Goal: Task Accomplishment & Management: Complete application form

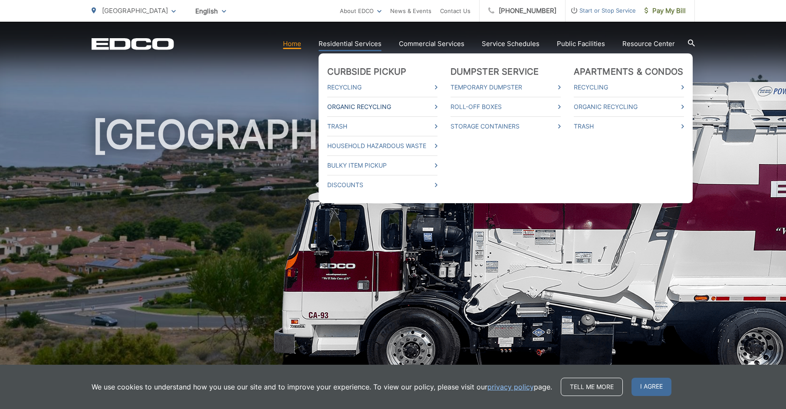
click at [356, 108] on link "Organic Recycling" at bounding box center [382, 107] width 110 height 10
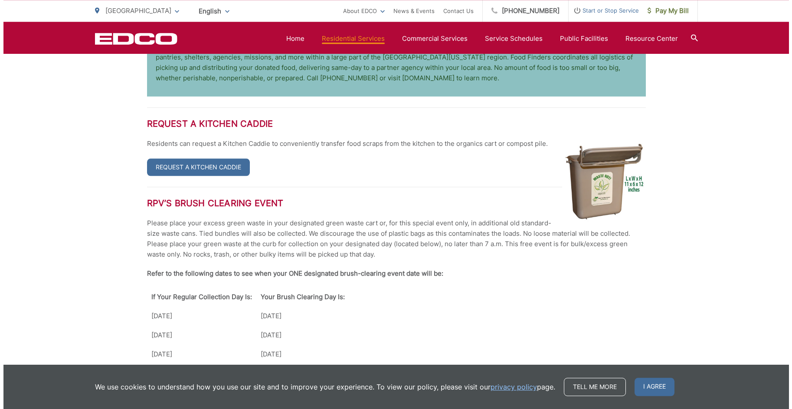
scroll to position [1048, 0]
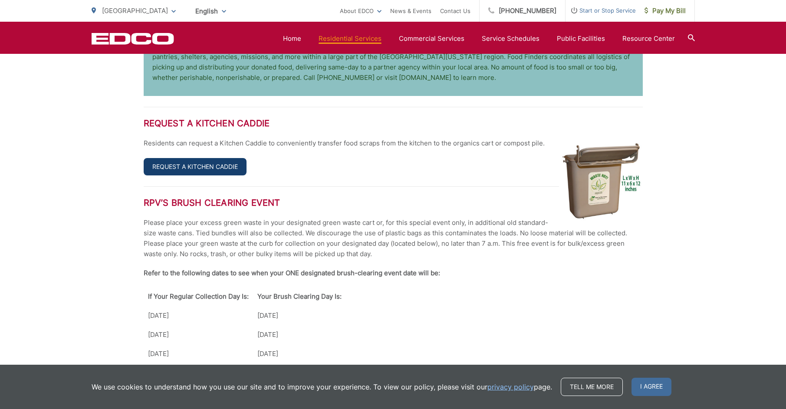
click at [232, 158] on link "Request a Kitchen Caddie" at bounding box center [195, 166] width 103 height 17
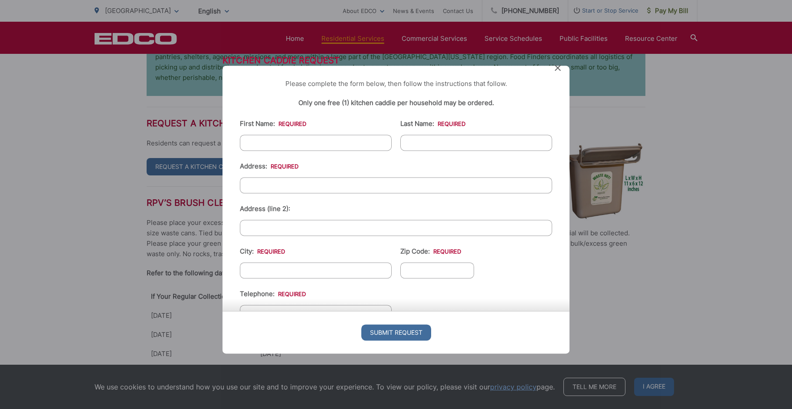
click at [313, 145] on input "First Name: *" at bounding box center [316, 142] width 152 height 16
type input "[PERSON_NAME]"
type input "Ottolia"
type input "[STREET_ADDRESS]"
type input "[GEOGRAPHIC_DATA]"
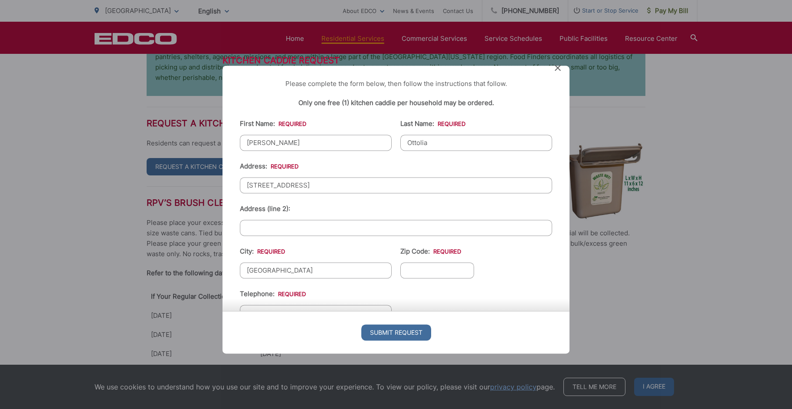
type input "90275-1715"
type input "3103750107"
type input "[EMAIL_ADDRESS][DOMAIN_NAME]"
type input "[PHONE_NUMBER]"
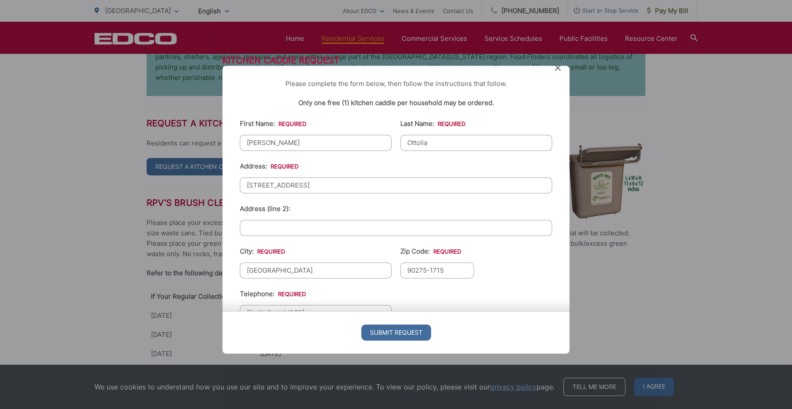
drag, startPoint x: 335, startPoint y: 269, endPoint x: 213, endPoint y: 270, distance: 122.3
click at [240, 270] on input "[GEOGRAPHIC_DATA]" at bounding box center [316, 270] width 152 height 16
click at [379, 288] on ul "Current Location [GEOGRAPHIC_DATA] [PERSON_NAME][GEOGRAPHIC_DATA] [GEOGRAPHIC_D…" at bounding box center [396, 298] width 312 height 381
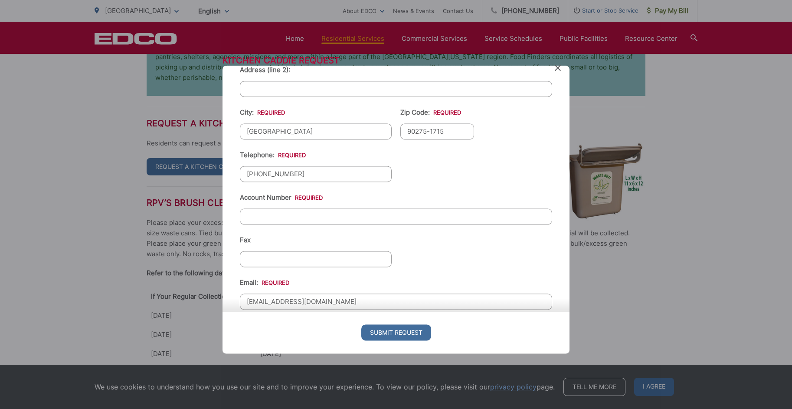
scroll to position [147, 0]
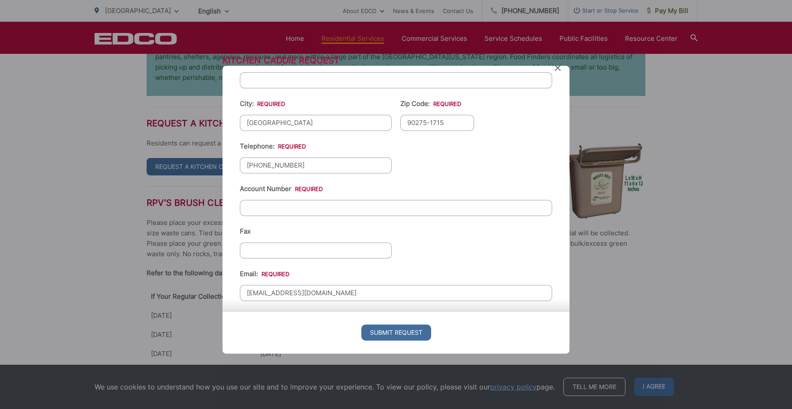
click at [257, 212] on input "Account Number *" at bounding box center [396, 208] width 312 height 16
click at [255, 210] on input "56K1654579" at bounding box center [396, 208] width 312 height 16
click at [265, 210] on input "56-K1654579" at bounding box center [396, 208] width 312 height 16
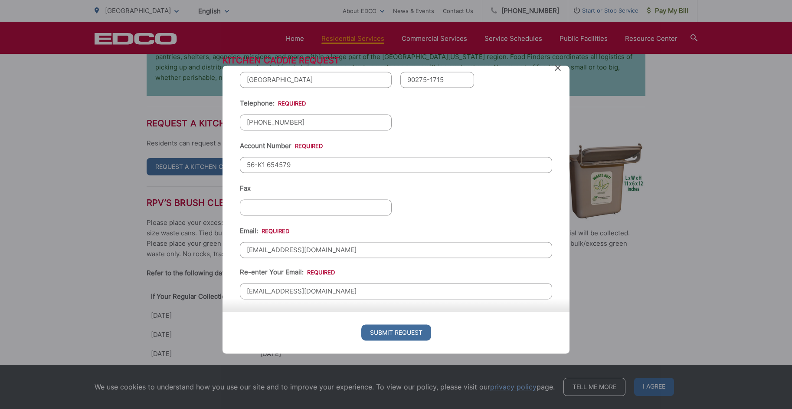
scroll to position [195, 0]
type input "56-K1 654579"
drag, startPoint x: 349, startPoint y: 247, endPoint x: 188, endPoint y: 251, distance: 160.6
click at [240, 251] on input "[EMAIL_ADDRESS][DOMAIN_NAME]" at bounding box center [396, 248] width 312 height 16
type input "D"
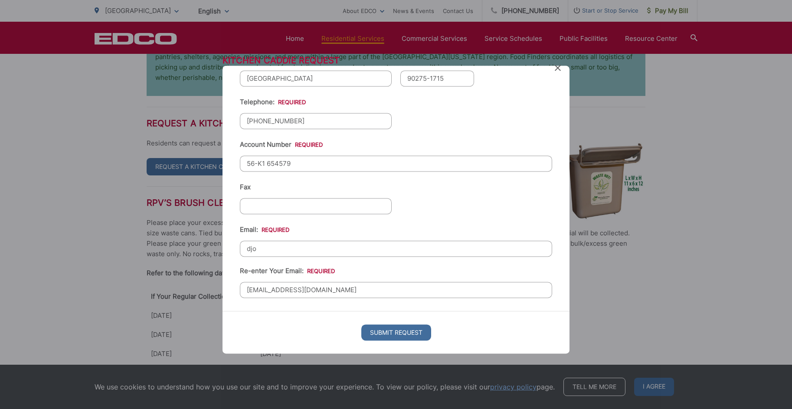
drag, startPoint x: 259, startPoint y: 247, endPoint x: 224, endPoint y: 247, distance: 34.7
click at [240, 247] on input "djo" at bounding box center [396, 248] width 312 height 16
click at [238, 249] on div "Please complete the form below, then follow the instructions that follow. Only …" at bounding box center [396, 188] width 347 height 245
drag, startPoint x: 344, startPoint y: 293, endPoint x: 233, endPoint y: 291, distance: 111.9
click at [240, 291] on input "[EMAIL_ADDRESS][DOMAIN_NAME]" at bounding box center [396, 290] width 312 height 16
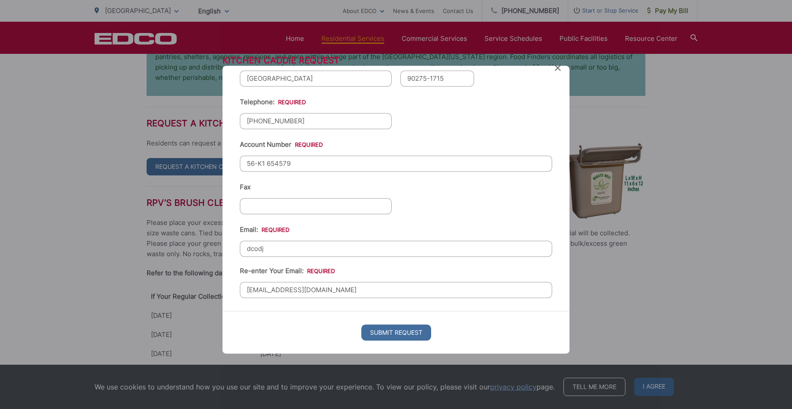
drag, startPoint x: 269, startPoint y: 247, endPoint x: 239, endPoint y: 249, distance: 29.5
click at [240, 249] on input "dcodj" at bounding box center [396, 248] width 312 height 16
paste input "[EMAIL_ADDRESS][DOMAIN_NAME]"
type input "[EMAIL_ADDRESS][DOMAIN_NAME]"
click at [352, 227] on div "Email: [EMAIL_ADDRESS][DOMAIN_NAME] Re-enter Your Email: [EMAIL_ADDRESS][DOMAIN…" at bounding box center [396, 260] width 312 height 73
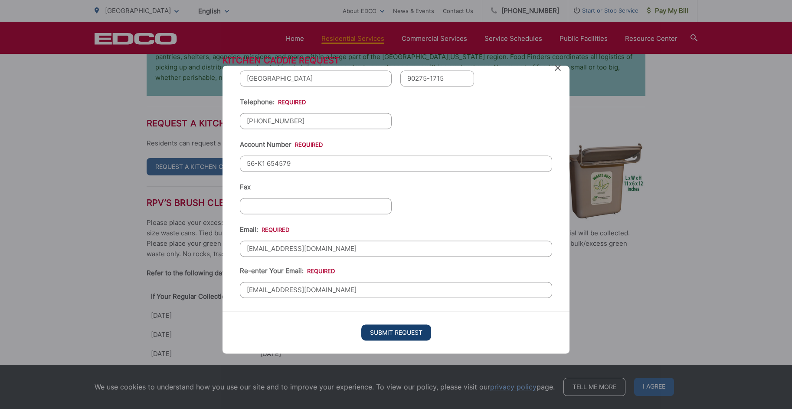
click at [411, 328] on input "Submit Request" at bounding box center [396, 332] width 70 height 16
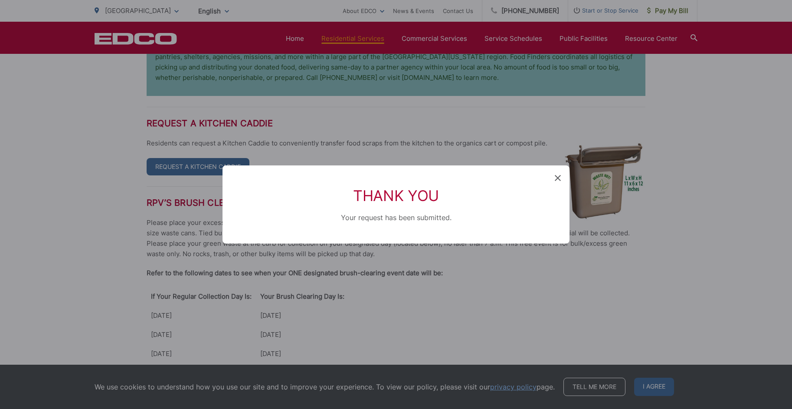
scroll to position [1163, 0]
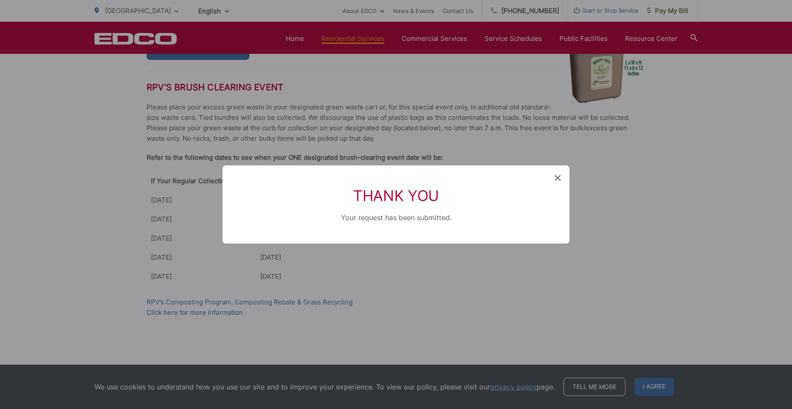
click at [562, 167] on div "Thank You Your request has been submitted." at bounding box center [396, 204] width 347 height 78
click at [558, 175] on icon at bounding box center [558, 178] width 6 height 6
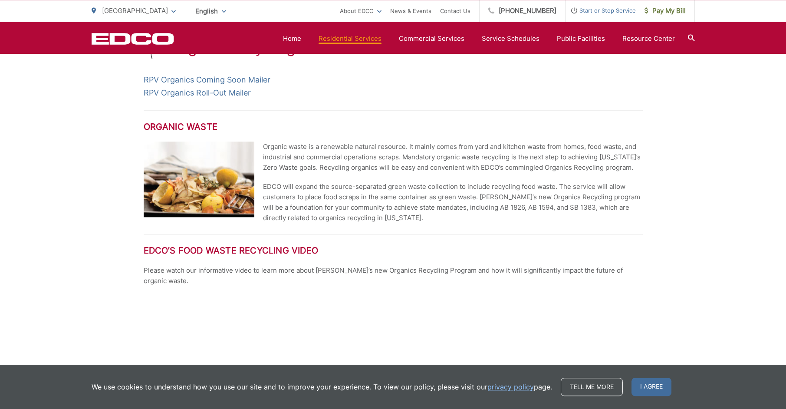
scroll to position [108, 0]
